Goal: Check status: Check status

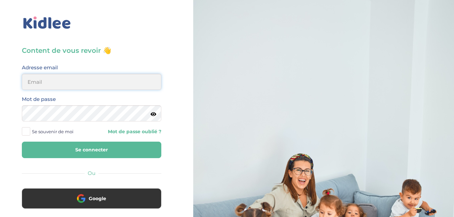
type input "[EMAIL_ADDRESS][DOMAIN_NAME]"
click at [72, 150] on button "Se connecter" at bounding box center [92, 150] width 140 height 16
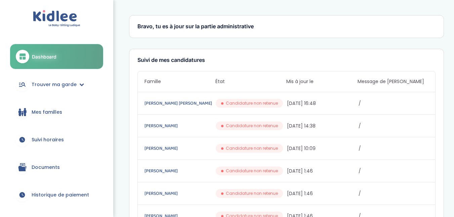
click at [54, 139] on span "Suivi horaires" at bounding box center [48, 139] width 32 height 7
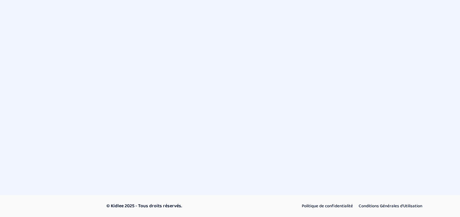
select select "septembre 2025"
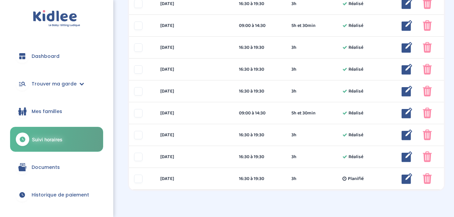
scroll to position [348, 0]
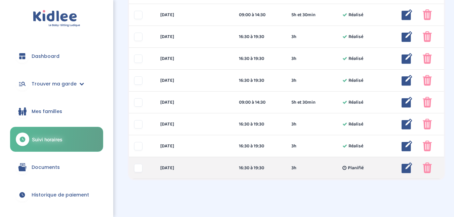
click at [345, 169] on icon at bounding box center [345, 169] width 4 height 7
click at [409, 165] on img at bounding box center [407, 167] width 11 height 11
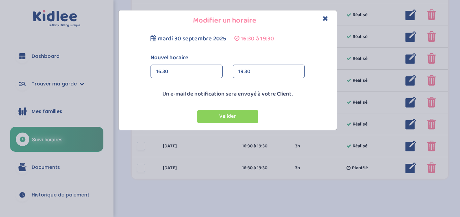
click at [324, 19] on icon "Close" at bounding box center [325, 18] width 6 height 7
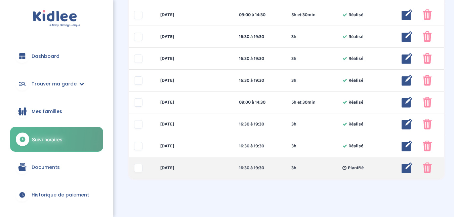
click at [139, 167] on div at bounding box center [138, 168] width 8 height 8
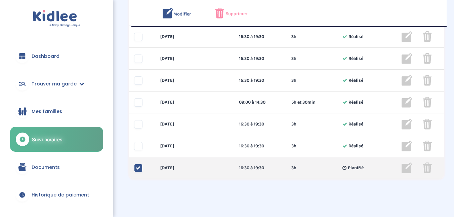
scroll to position [370, 0]
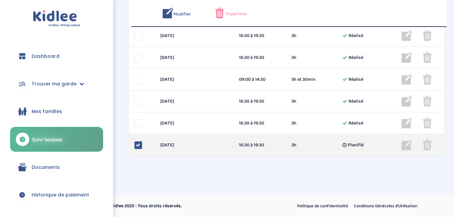
click at [141, 144] on div at bounding box center [138, 145] width 8 height 8
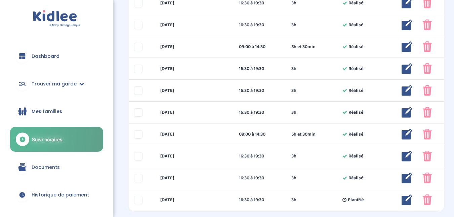
scroll to position [316, 0]
